Goal: Information Seeking & Learning: Learn about a topic

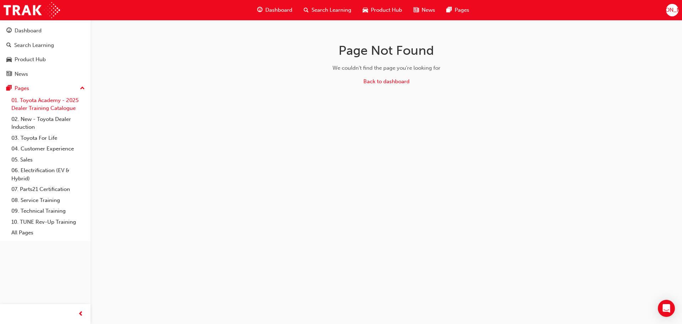
click at [54, 96] on link "01. Toyota Academy - 2025 Dealer Training Catalogue" at bounding box center [48, 104] width 79 height 19
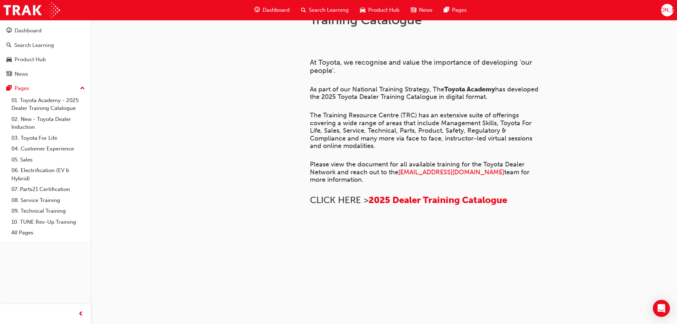
scroll to position [486, 0]
click at [36, 48] on div "Search Learning" at bounding box center [34, 45] width 40 height 8
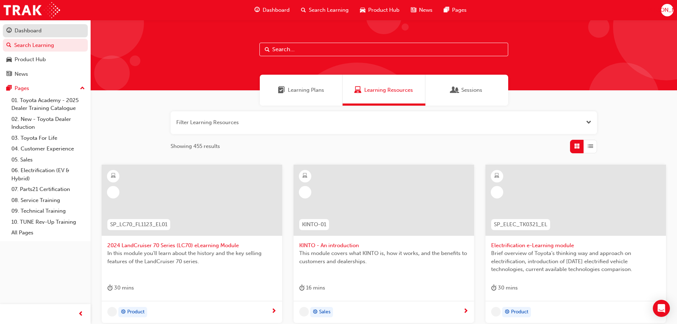
click at [57, 32] on div "Dashboard" at bounding box center [45, 30] width 78 height 9
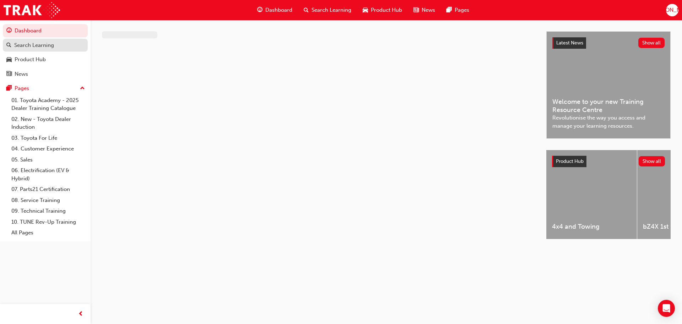
click at [45, 43] on div "Search Learning" at bounding box center [34, 45] width 40 height 8
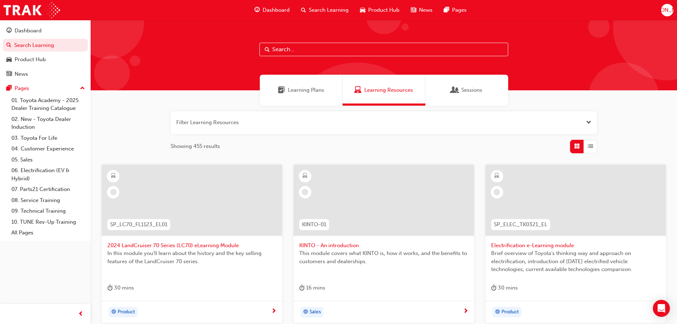
click at [284, 97] on div "Learning Plans" at bounding box center [301, 90] width 83 height 31
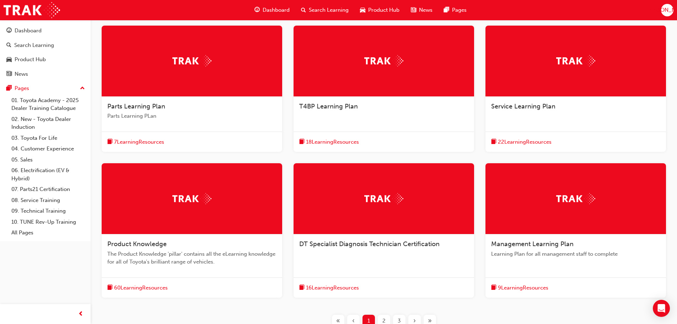
scroll to position [140, 0]
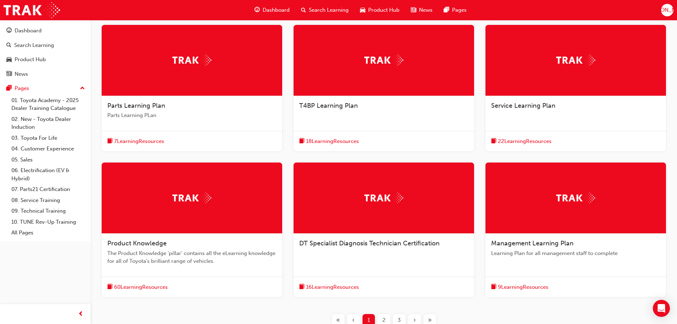
click at [557, 102] on div "Service Learning Plan" at bounding box center [575, 106] width 169 height 9
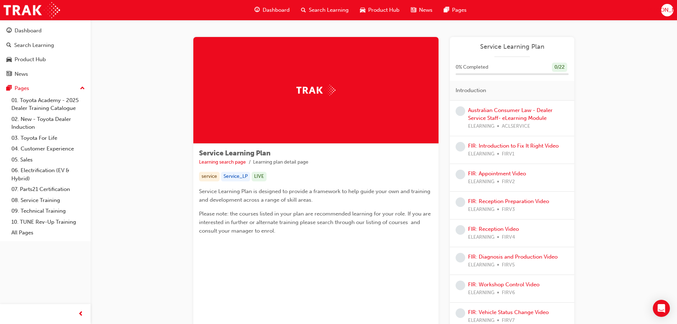
click at [276, 10] on span "Dashboard" at bounding box center [275, 10] width 27 height 8
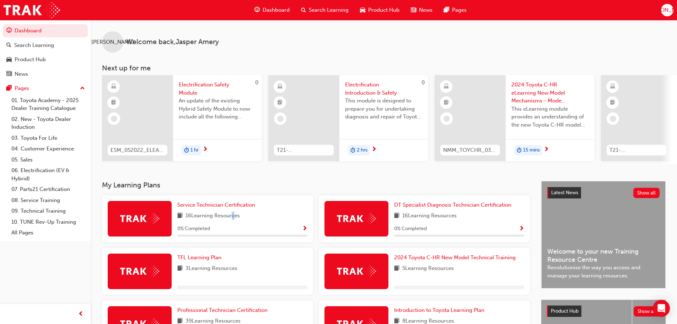
click at [232, 217] on span "16 Learning Resources" at bounding box center [212, 215] width 54 height 9
click at [233, 205] on span "Service Technician Certification" at bounding box center [216, 204] width 78 height 6
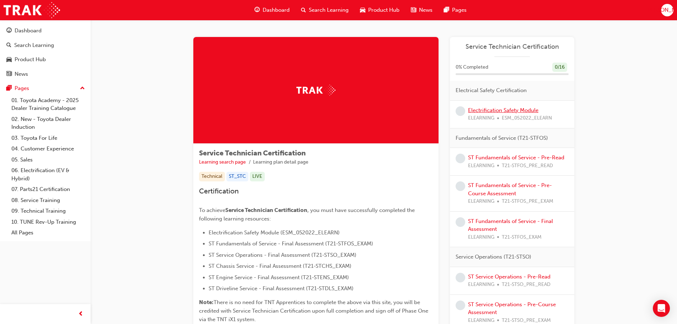
click at [503, 107] on link "Electrification Safety Module" at bounding box center [503, 110] width 70 height 6
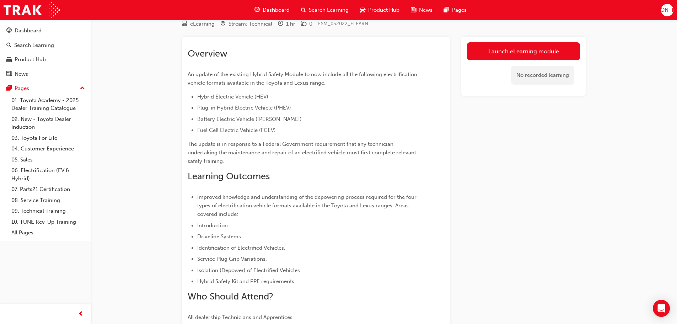
scroll to position [93, 0]
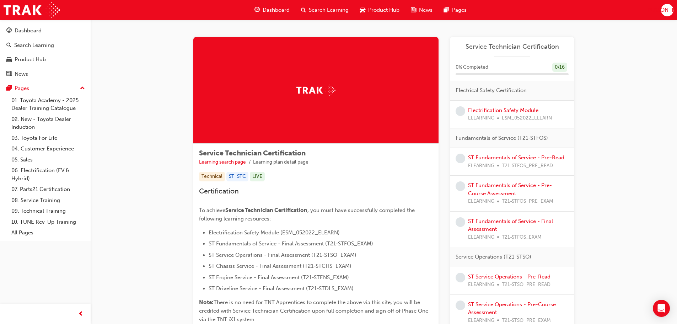
click at [258, 9] on span "guage-icon" at bounding box center [256, 10] width 5 height 9
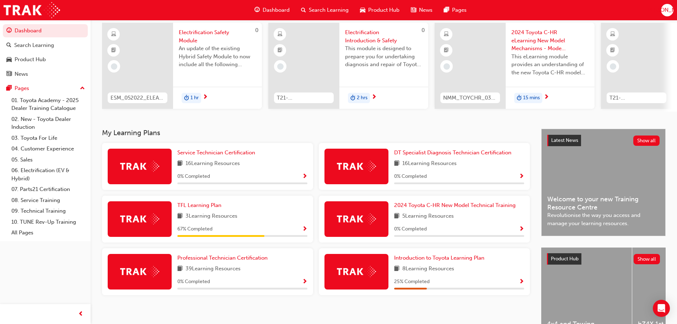
scroll to position [71, 0]
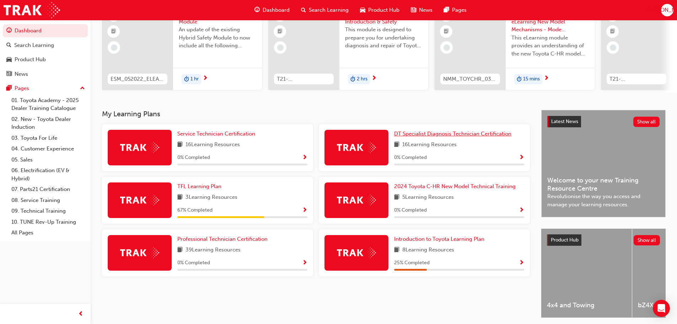
click at [437, 137] on span "DT Specialist Diagnosis Technician Certification" at bounding box center [452, 133] width 117 height 6
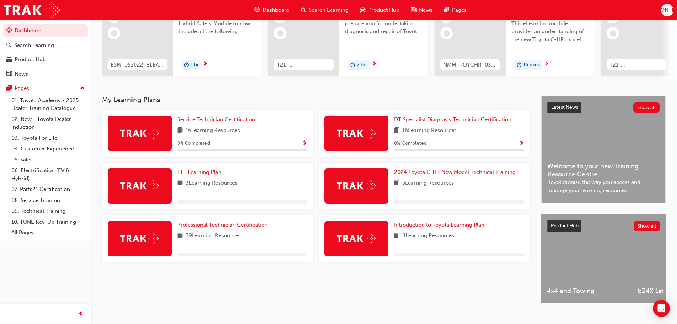
scroll to position [101, 0]
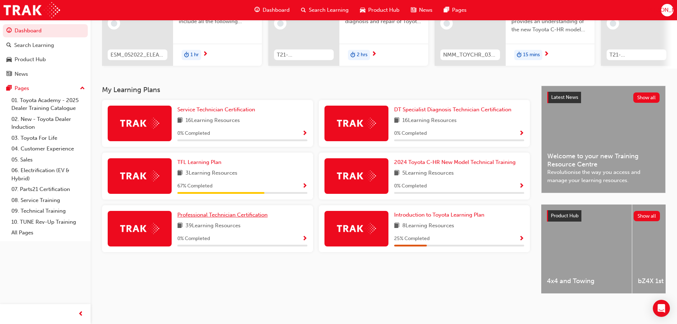
click at [224, 212] on span "Professional Technician Certification" at bounding box center [222, 214] width 90 height 6
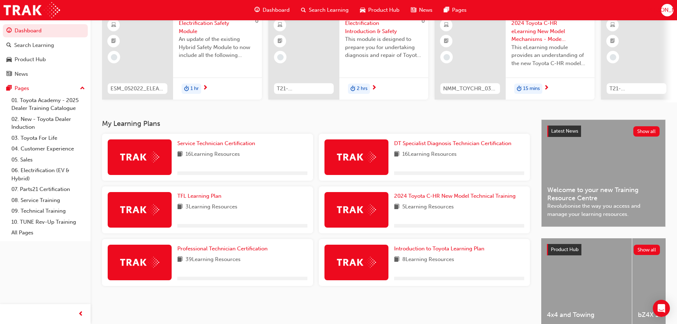
scroll to position [71, 0]
